Goal: Task Accomplishment & Management: Use online tool/utility

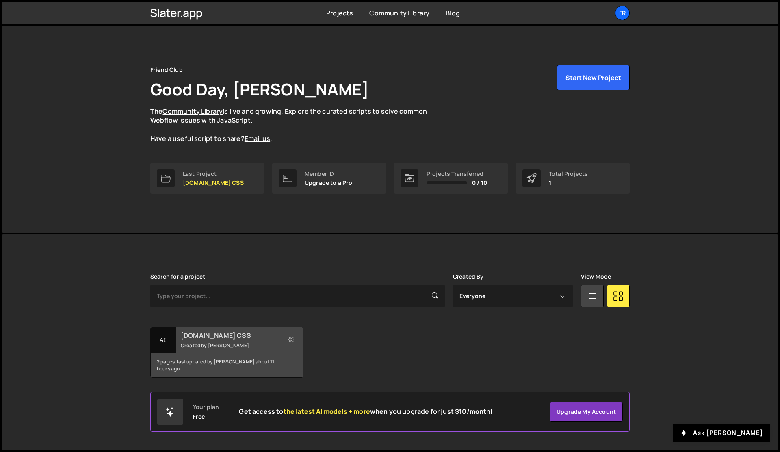
click at [195, 346] on small "Created by [PERSON_NAME]" at bounding box center [230, 345] width 98 height 7
click at [624, 19] on div "Fr" at bounding box center [622, 13] width 15 height 15
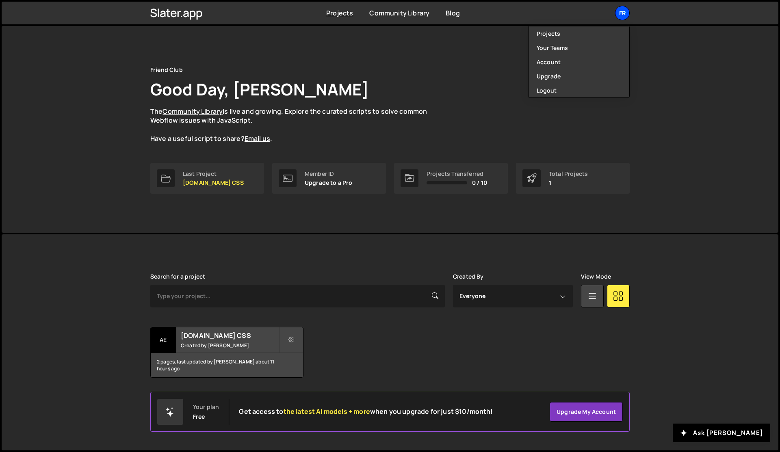
click at [624, 18] on div "Fr" at bounding box center [622, 13] width 15 height 15
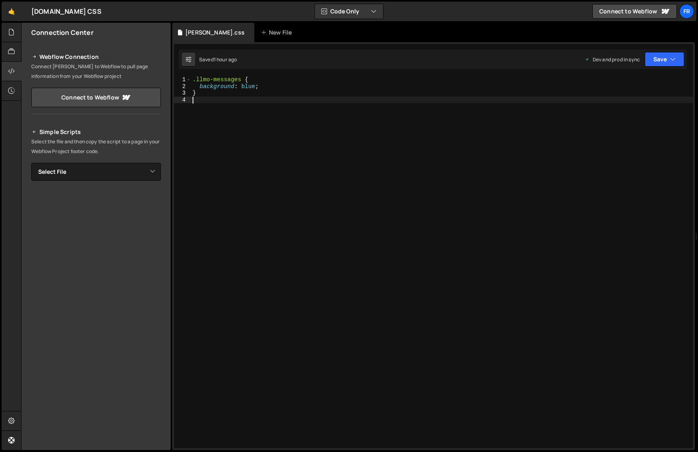
click at [226, 267] on div ".llmo-messages { background : blue ; }" at bounding box center [442, 268] width 502 height 385
click at [11, 13] on link "🤙" at bounding box center [12, 11] width 20 height 19
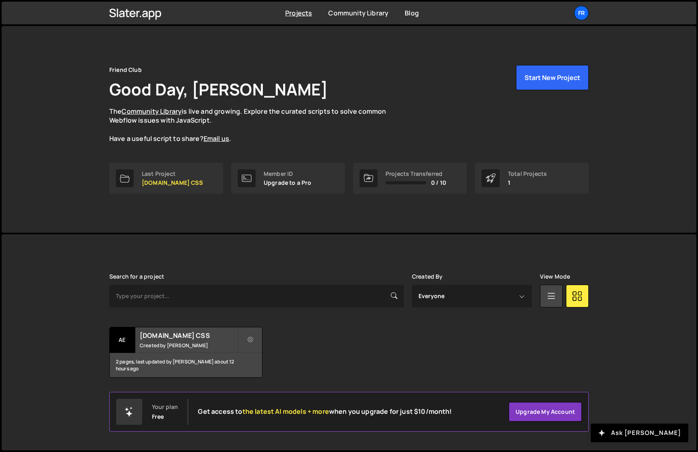
click at [647, 430] on button "Ask [PERSON_NAME]" at bounding box center [639, 433] width 97 height 19
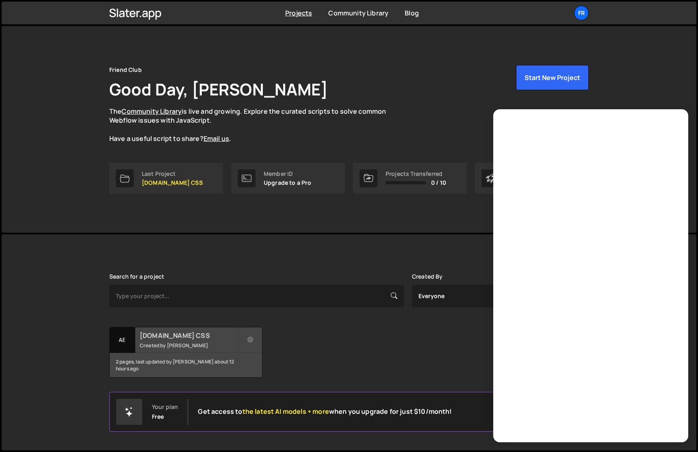
click at [174, 346] on small "Created by J M" at bounding box center [189, 345] width 98 height 7
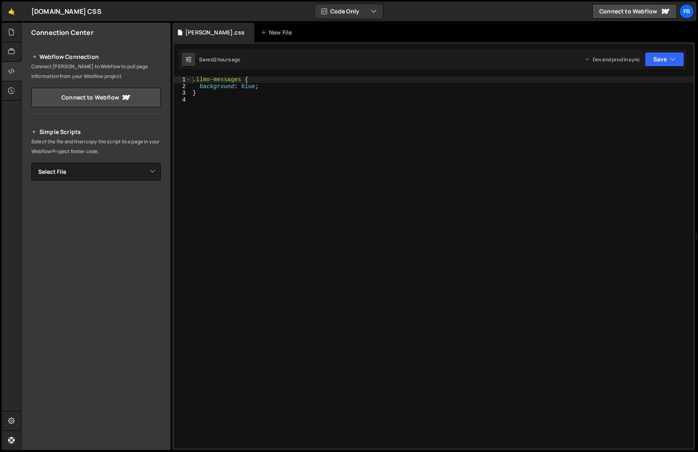
click at [223, 85] on div ".llmo-messages { background : blue ; }" at bounding box center [442, 268] width 502 height 385
click at [225, 87] on div ".llmo-messages { /*background: blue;*/ }" at bounding box center [442, 268] width 502 height 385
type textarea "background: blue;"
click at [363, 154] on div ".llmo-messages { background : blue ; }" at bounding box center [442, 268] width 502 height 385
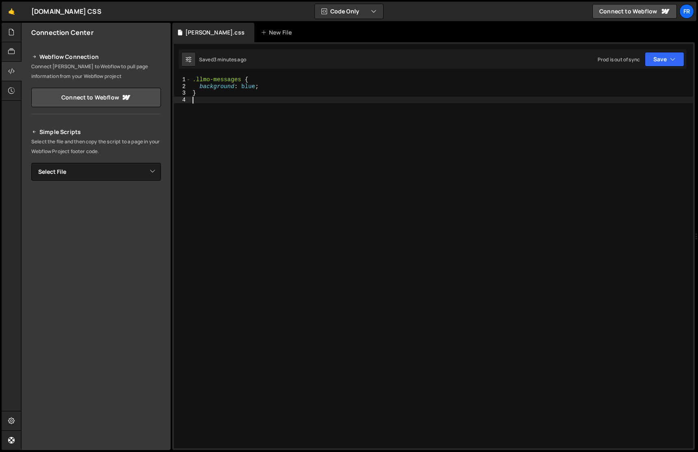
click at [264, 84] on div ".llmo-messages { background : blue ; }" at bounding box center [442, 268] width 502 height 385
type textarea "/*background: blue;*/"
click at [264, 84] on div ".llmo-messages { /*background: blue;*/ }" at bounding box center [442, 268] width 502 height 385
click at [270, 239] on div ".llmo-messages { /*background: blue;*/ }" at bounding box center [442, 268] width 502 height 385
click at [319, 130] on div ".llmo-messages { /*background: blue;*/ }" at bounding box center [442, 268] width 502 height 385
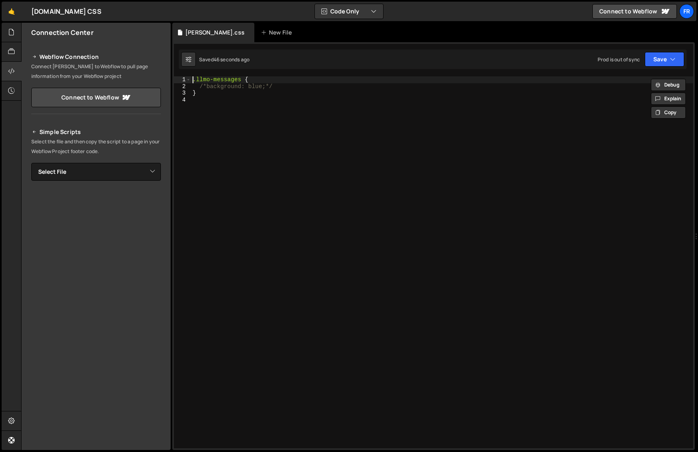
type textarea ".llmo-messages {"
paste textarea "@import url('[URL][DOMAIN_NAME]);"
type textarea "@import url('[URL][DOMAIN_NAME]);"
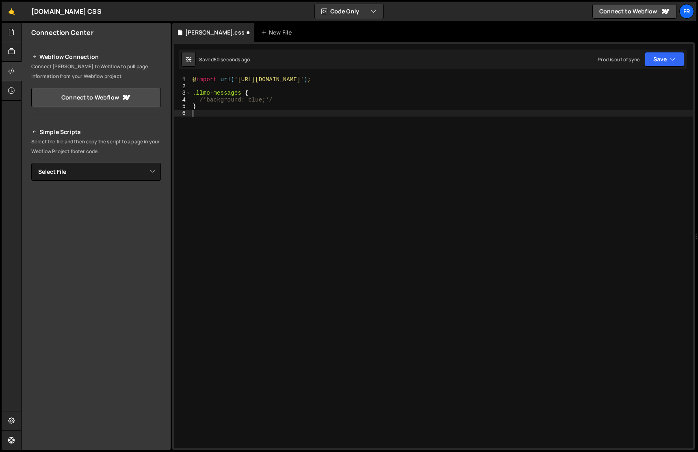
click at [333, 188] on div "@ import url( '[URL][DOMAIN_NAME]' ) ; .llmo-messages { /*background: blue;*/ }" at bounding box center [442, 268] width 502 height 385
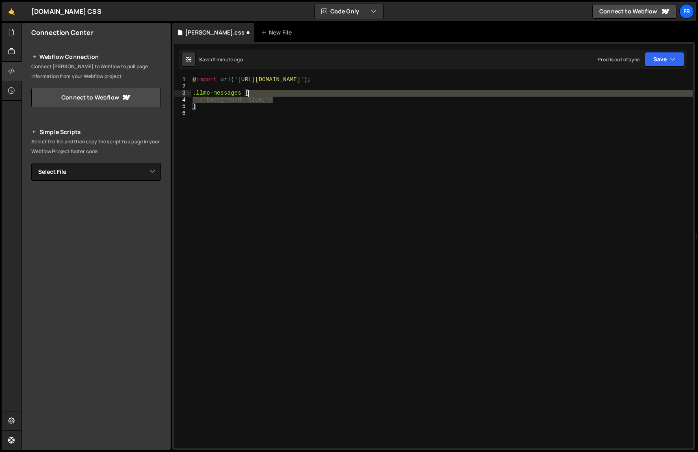
drag, startPoint x: 294, startPoint y: 100, endPoint x: 293, endPoint y: 95, distance: 5.7
click at [293, 95] on div "@ import url( '[URL][DOMAIN_NAME]' ) ; .llmo-messages { /*background: blue;*/ }" at bounding box center [442, 268] width 502 height 385
paste textarea ""wdth" 100;"
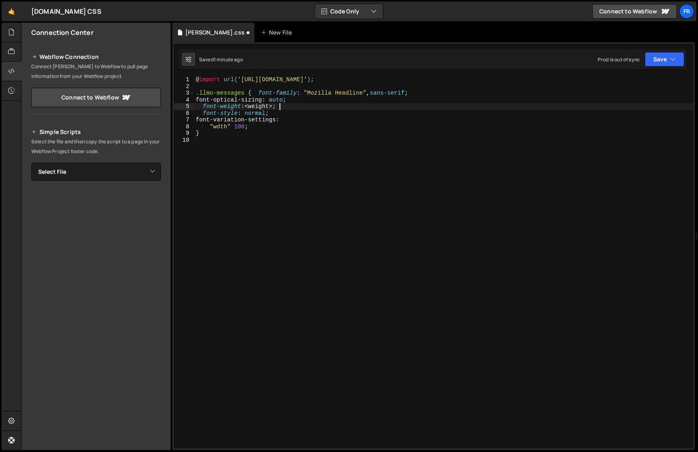
click at [293, 108] on div "@ import url( '[URL][DOMAIN_NAME]' ) ; .llmo-messages { font-family : " Mozilla…" at bounding box center [443, 267] width 499 height 382
type textarea "font-optical-sizing: auto;"
click at [293, 108] on div "@ import url( '[URL][DOMAIN_NAME]' ) ; .llmo-messages { font-family : " Mozilla…" at bounding box center [443, 267] width 499 height 382
click at [219, 88] on div "@ import url( '[URL][DOMAIN_NAME]' ) ; .llmo-messages { font-family : " Mozilla…" at bounding box center [443, 267] width 499 height 382
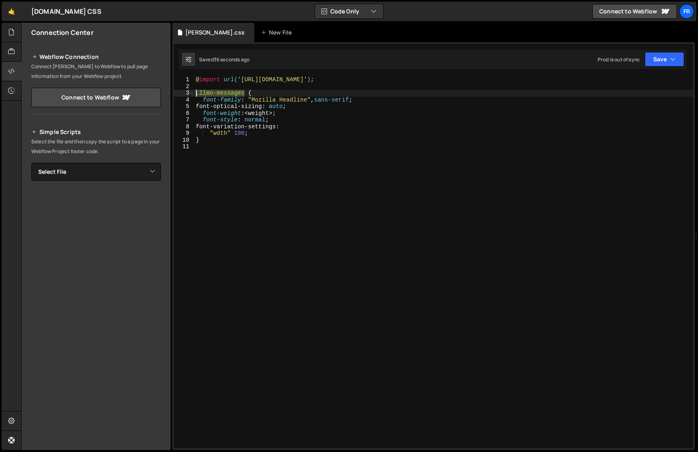
drag, startPoint x: 244, startPoint y: 92, endPoint x: 188, endPoint y: 93, distance: 56.5
click at [188, 93] on div "1 2 3 4 5 6 7 8 9 10 11 @ import url( '[URL][DOMAIN_NAME]' ) ; .llmo-messages {…" at bounding box center [433, 262] width 519 height 372
paste textarea ".llmo-ai, .llmo-ai"
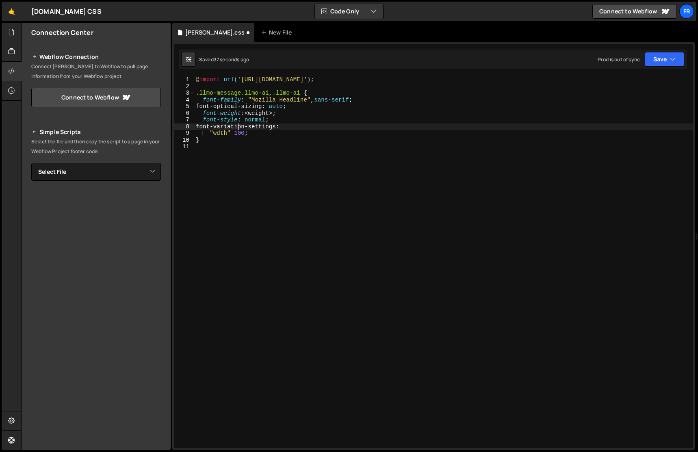
click at [236, 128] on div "@ import url( '[URL][DOMAIN_NAME]' ) ; .llmo-message.llmo-ai , .llmo-ai { font-…" at bounding box center [443, 267] width 499 height 382
type textarea "font-style: normal;"
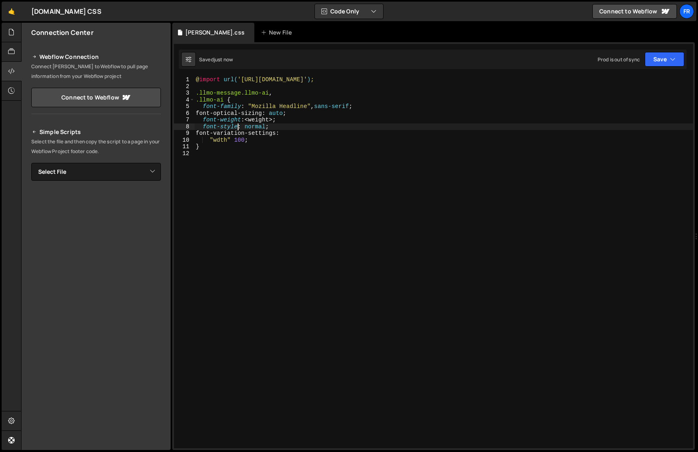
click at [236, 128] on div "@ import url( '[URL][DOMAIN_NAME]' ) ; .llmo-message.llmo-ai , .llmo-ai { font-…" at bounding box center [443, 267] width 499 height 382
click at [493, 192] on div "@ import url( '[URL][DOMAIN_NAME]' ) ; .llmo-message.llmo-ai , .llmo-ai { font-…" at bounding box center [443, 267] width 499 height 382
paste textarea "#llmo-form button[type="submit"], .llmo-form button[type="submit"]"
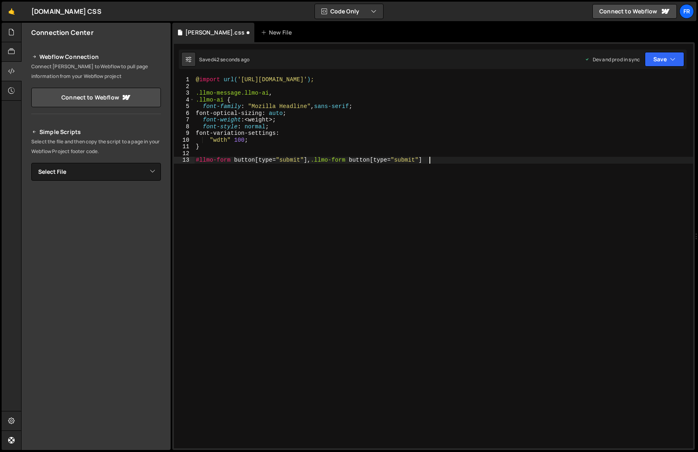
type textarea "#llmo-form button[type="submit"], .llmo-form button[type="submit"] {"
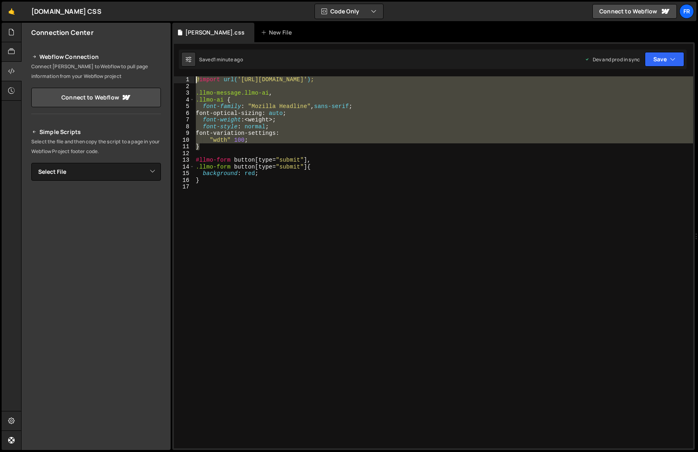
drag, startPoint x: 218, startPoint y: 150, endPoint x: 177, endPoint y: 80, distance: 80.2
click at [177, 80] on div ".llmo-form button[type="submit"] { 1 2 3 4 5 6 7 8 9 10 11 12 13 14 15 16 17 @ …" at bounding box center [433, 262] width 519 height 372
type textarea "@import url('[URL][DOMAIN_NAME]);"
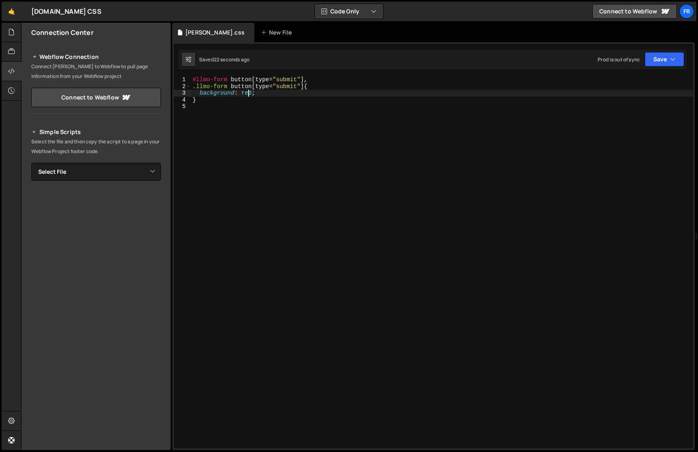
click at [249, 95] on div "#llmo-form button [ type = " submit " ], .llmo-form button [ type = " submit " …" at bounding box center [442, 268] width 502 height 385
paste textarea "#ffec42"
type textarea "background: #ffec42;"
click at [275, 92] on div "#llmo-form button [ type = " submit " ], .llmo-form button [ type = " submit " …" at bounding box center [442, 268] width 502 height 385
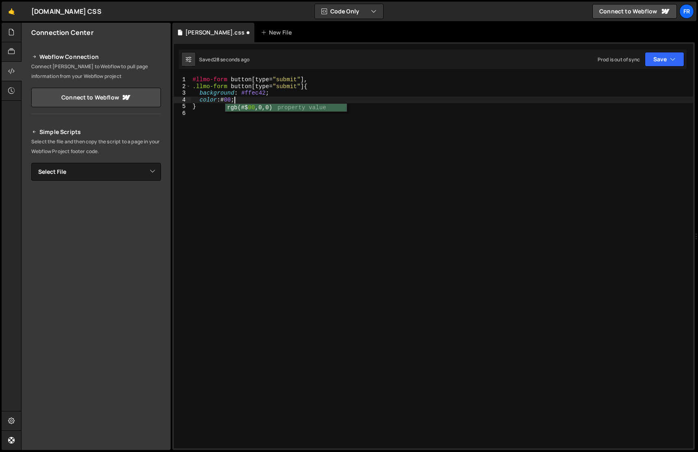
scroll to position [0, 3]
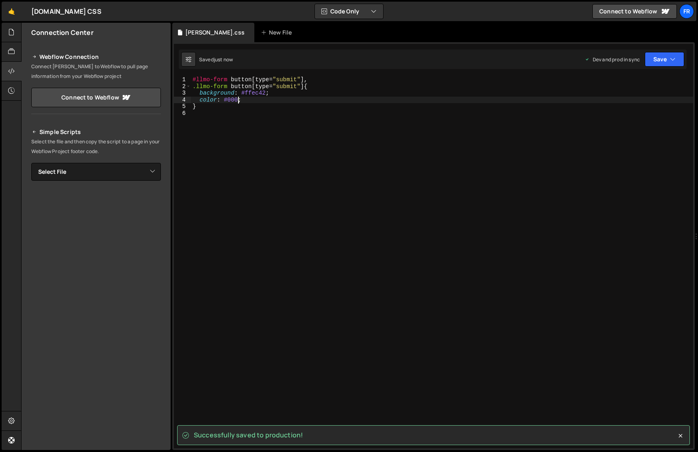
type textarea "color: #000;"
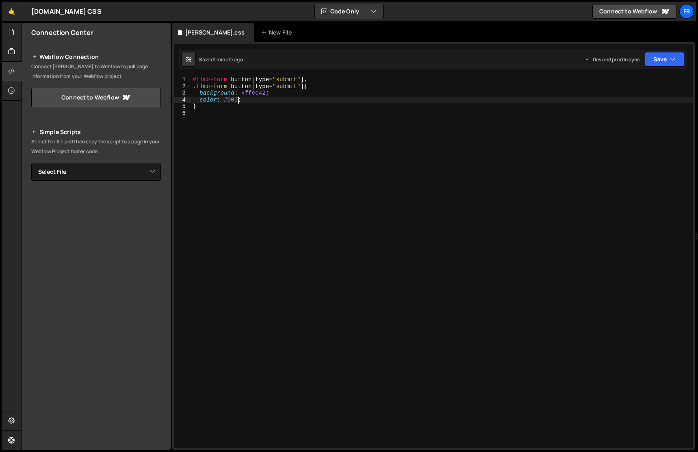
click at [334, 131] on div "#llmo-form button [ type = " submit " ], .llmo-form button [ type = " submit " …" at bounding box center [442, 268] width 502 height 385
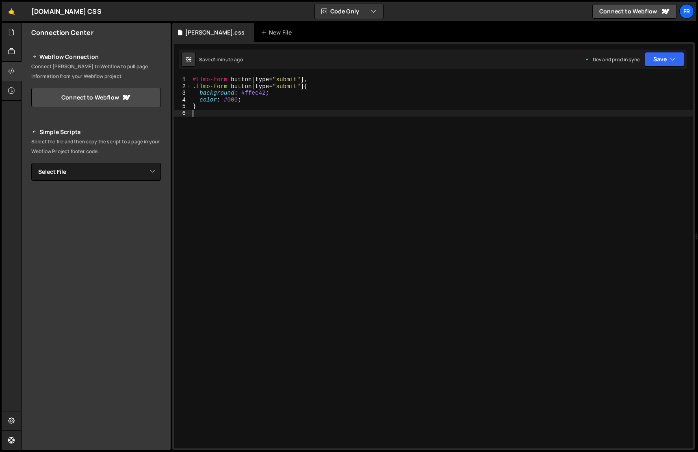
scroll to position [0, 0]
paste textarea "#llmo-form input, .llmo-form input"
type textarea "#llmo-form input, .llmo-form input {"
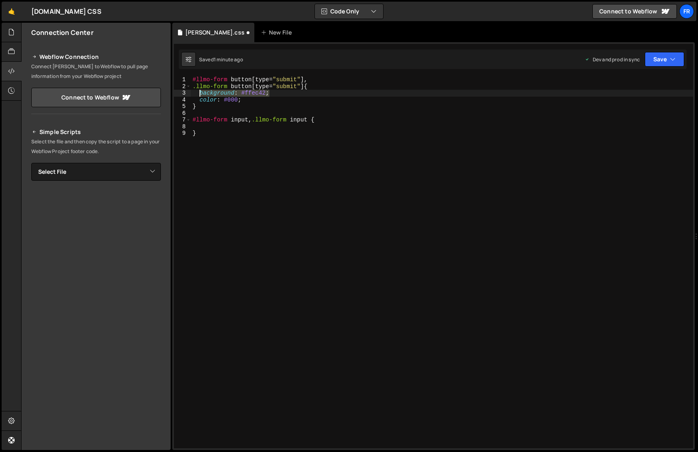
drag, startPoint x: 275, startPoint y: 96, endPoint x: 200, endPoint y: 94, distance: 75.6
click at [200, 94] on div "#llmo-form button [ type = " submit " ], .llmo-form button [ type = " submit " …" at bounding box center [442, 268] width 502 height 385
type textarea "background: #ffec42;"
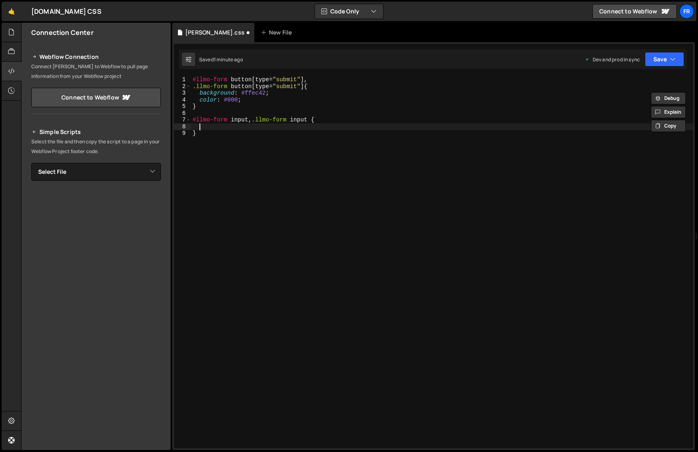
click at [209, 128] on div "#llmo-form button [ type = " submit " ], .llmo-form button [ type = " submit " …" at bounding box center [442, 268] width 502 height 385
paste textarea "background: #ffec42;"
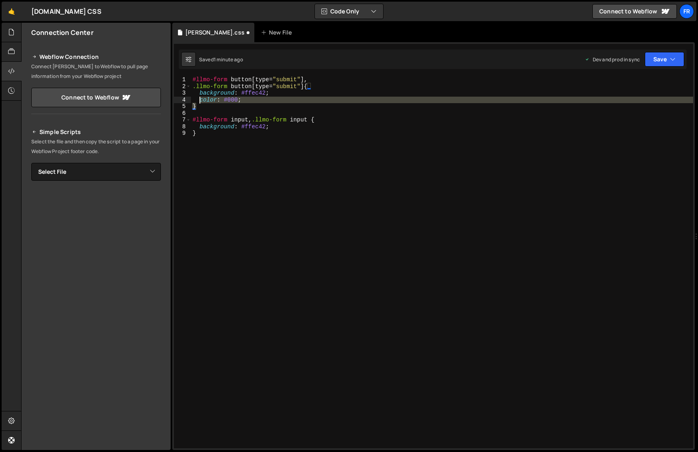
drag, startPoint x: 210, startPoint y: 108, endPoint x: 178, endPoint y: 64, distance: 54.2
click at [178, 64] on div "background: #ffec42; 1 2 3 4 5 6 7 8 9 #llmo-form button [ type = " submit " ],…" at bounding box center [433, 246] width 522 height 408
type textarea "#llmo-form button[type="submit"], .llmo-form button[type="submit"] {"
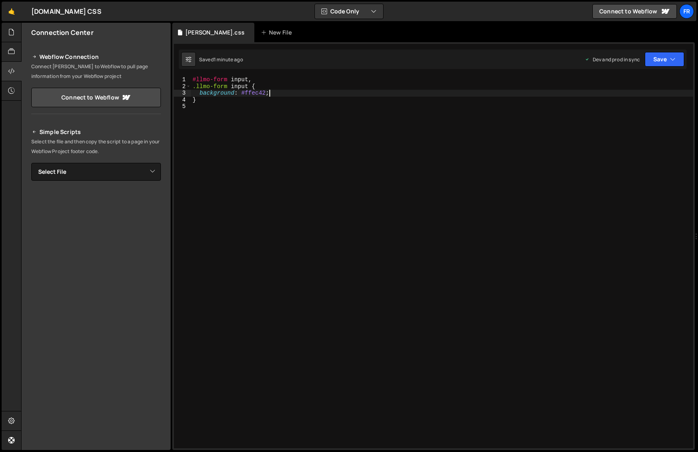
click at [303, 95] on div "#llmo-form input , .llmo-form input { background : #ffec42 ; }" at bounding box center [442, 268] width 502 height 385
type textarea "background: #ffec42;"
paste textarea "border: 0px solid #ffec42;"
type textarea "border: 0px solid #ffec42;"
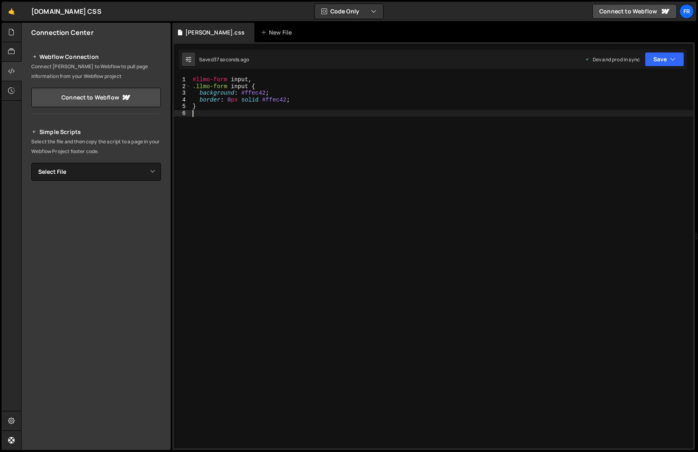
click at [237, 235] on div "#llmo-form input , .llmo-form input { background : #ffec42 ; border : 0 px soli…" at bounding box center [442, 268] width 502 height 385
